Goal: Find specific page/section

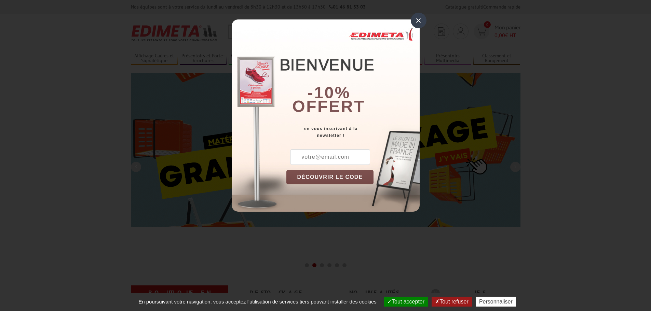
click at [417, 22] on div "×" at bounding box center [419, 21] width 16 height 16
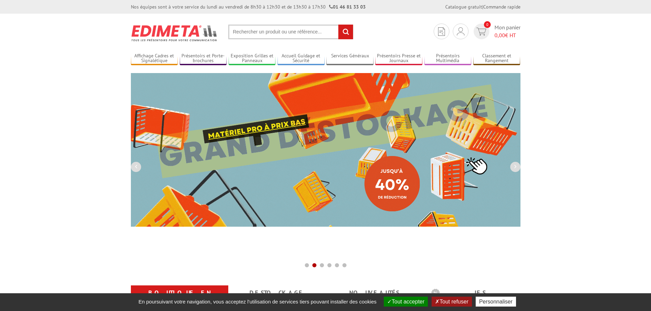
click at [269, 33] on input "text" at bounding box center [290, 32] width 125 height 15
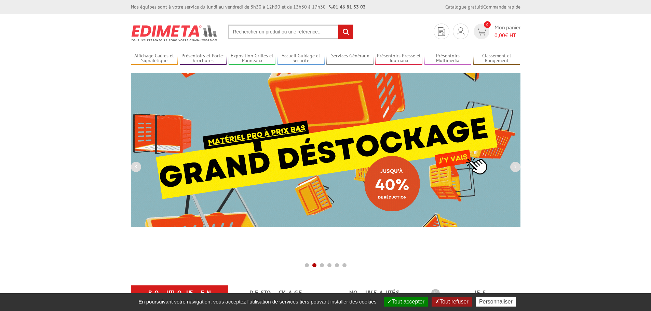
click at [265, 31] on input "text" at bounding box center [290, 32] width 125 height 15
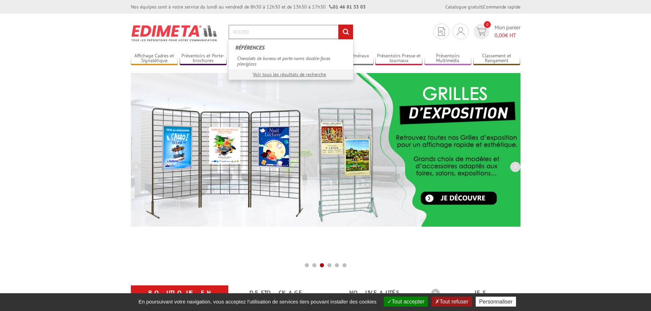
type input "421000"
click at [338, 25] on input "rechercher" at bounding box center [345, 32] width 15 height 15
